Goal: Transaction & Acquisition: Purchase product/service

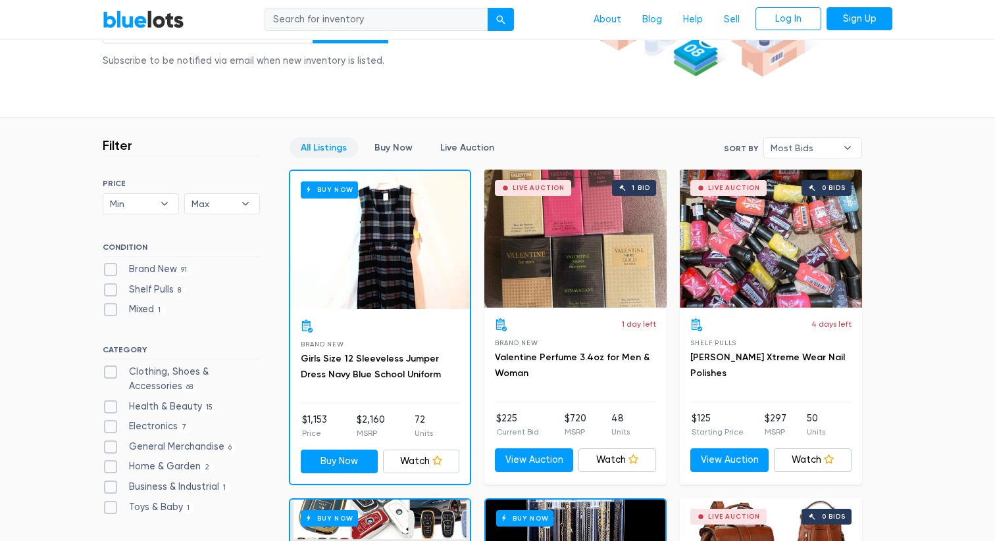
scroll to position [262, 0]
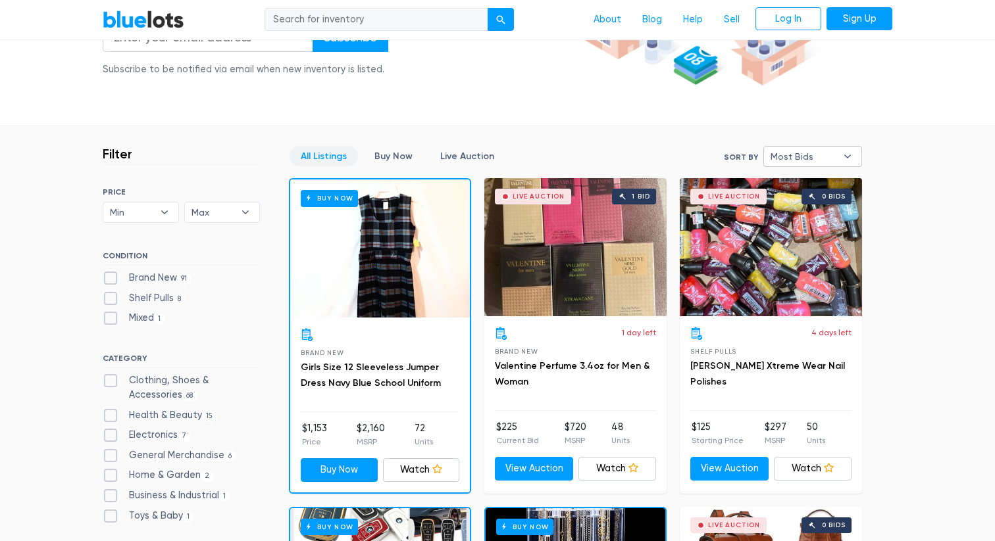
click at [823, 161] on span "Most Bids" at bounding box center [803, 157] width 66 height 20
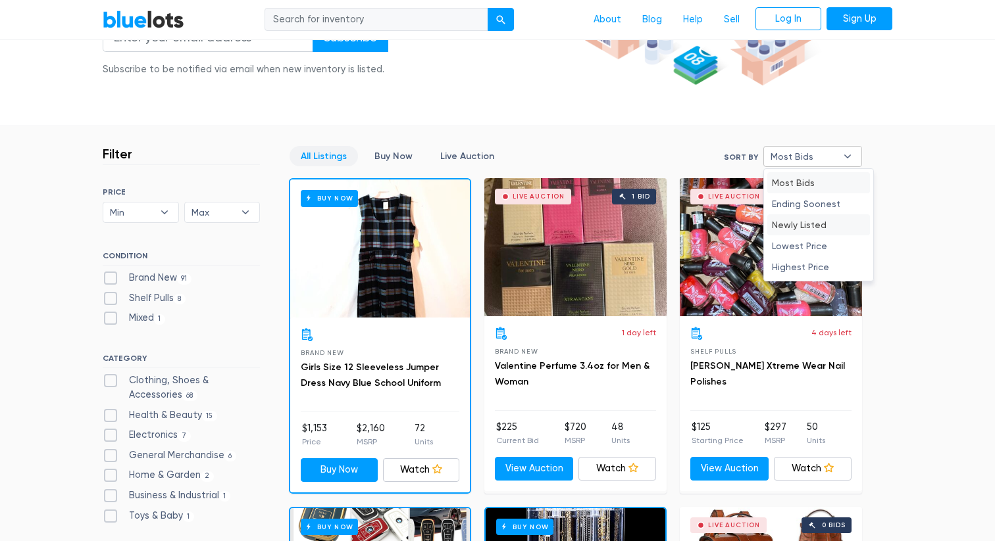
click at [814, 224] on li "Newly Listed" at bounding box center [818, 224] width 103 height 21
select select "newly_listed"
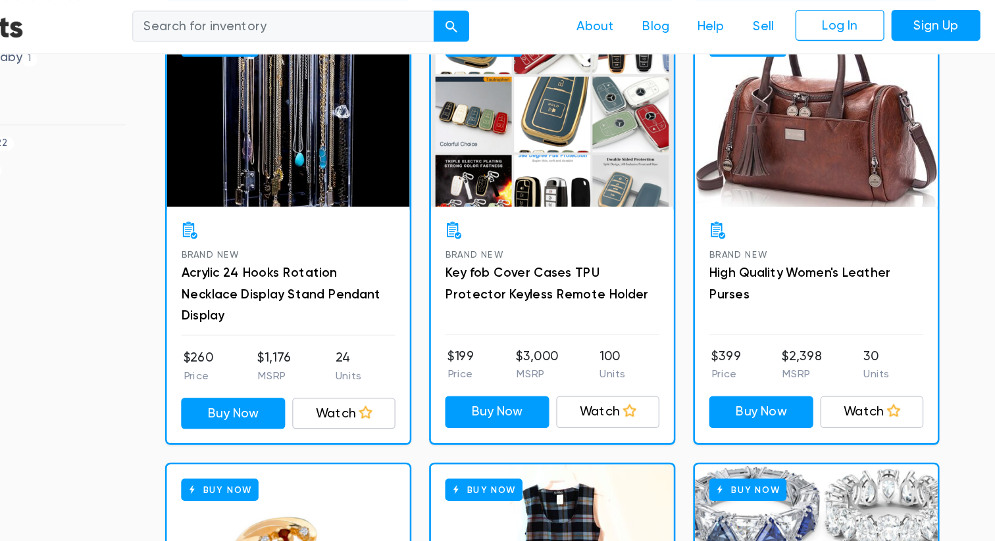
scroll to position [752, 0]
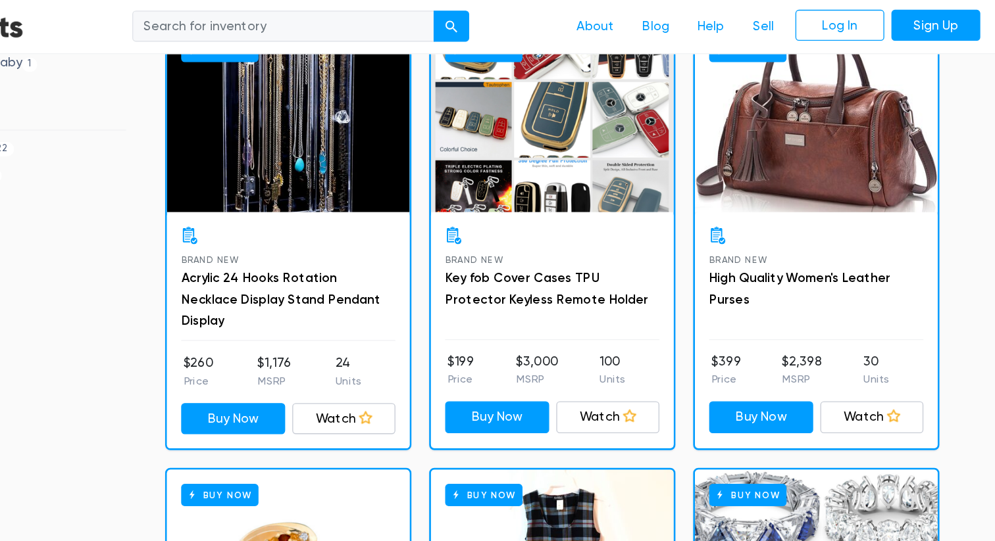
click at [753, 136] on div "Buy Now" at bounding box center [771, 88] width 180 height 138
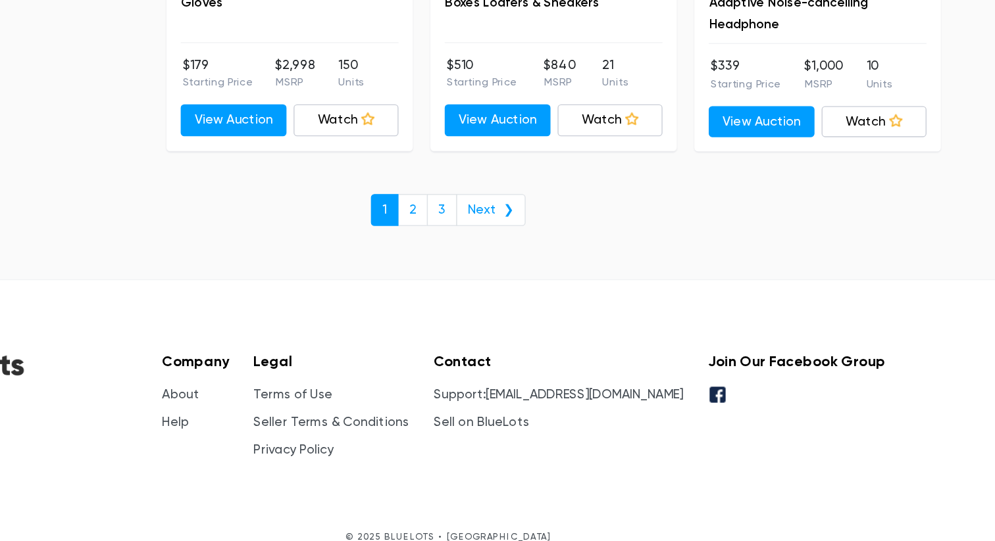
scroll to position [5094, 0]
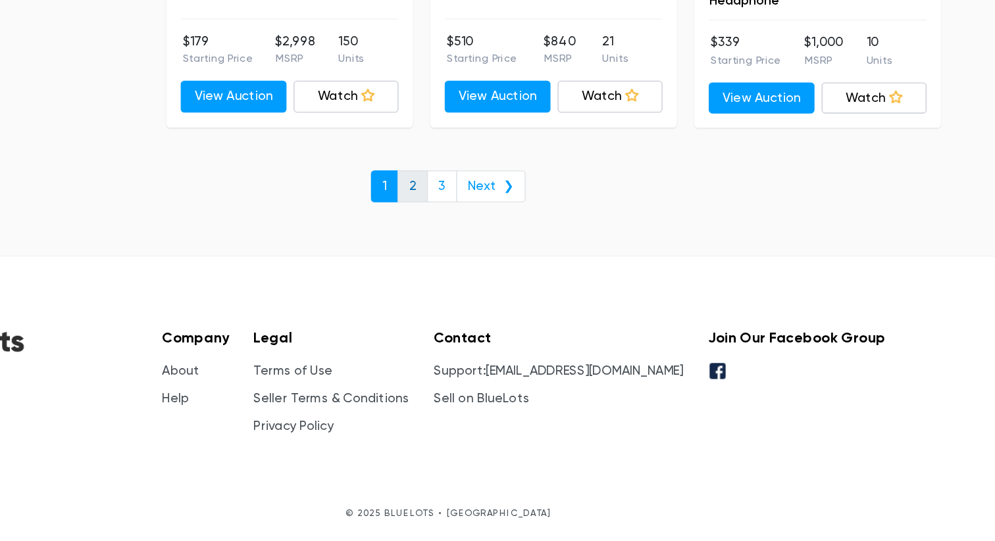
click at [468, 283] on link "2" at bounding box center [471, 278] width 22 height 24
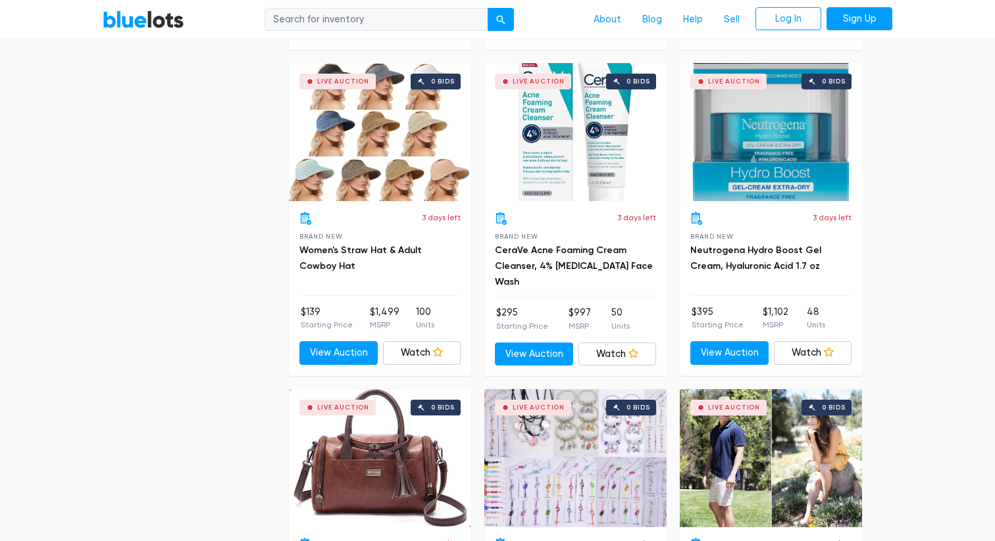
scroll to position [3018, 0]
